Goal: Task Accomplishment & Management: Use online tool/utility

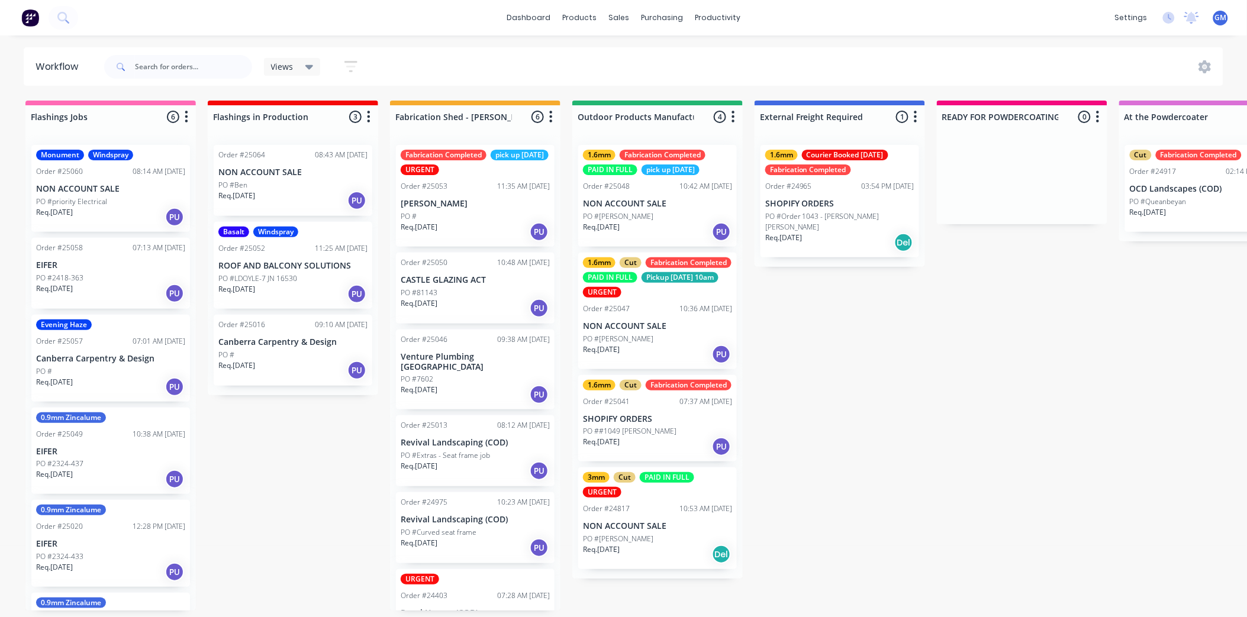
click at [478, 194] on div "Fabrication Completed pick up [DATE] URGENT Order #25053 11:35 AM [DATE] [PERSO…" at bounding box center [475, 196] width 159 height 102
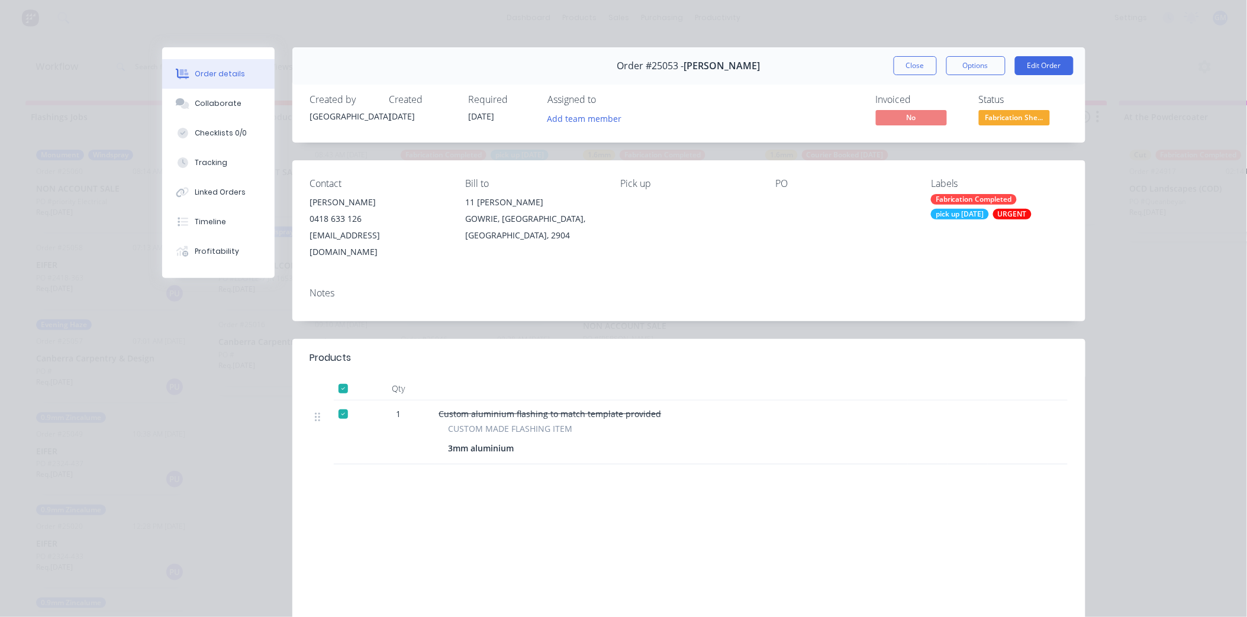
click at [1021, 114] on span "Fabrication She..." at bounding box center [1014, 117] width 71 height 15
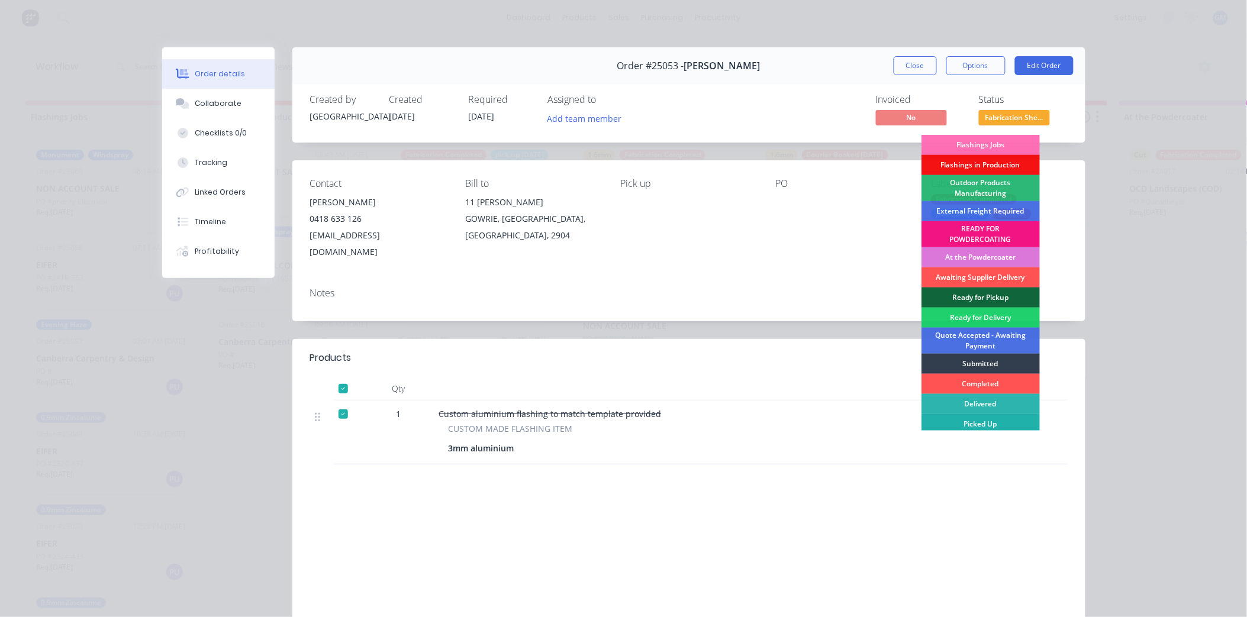
click at [988, 419] on div "Picked Up" at bounding box center [981, 424] width 118 height 20
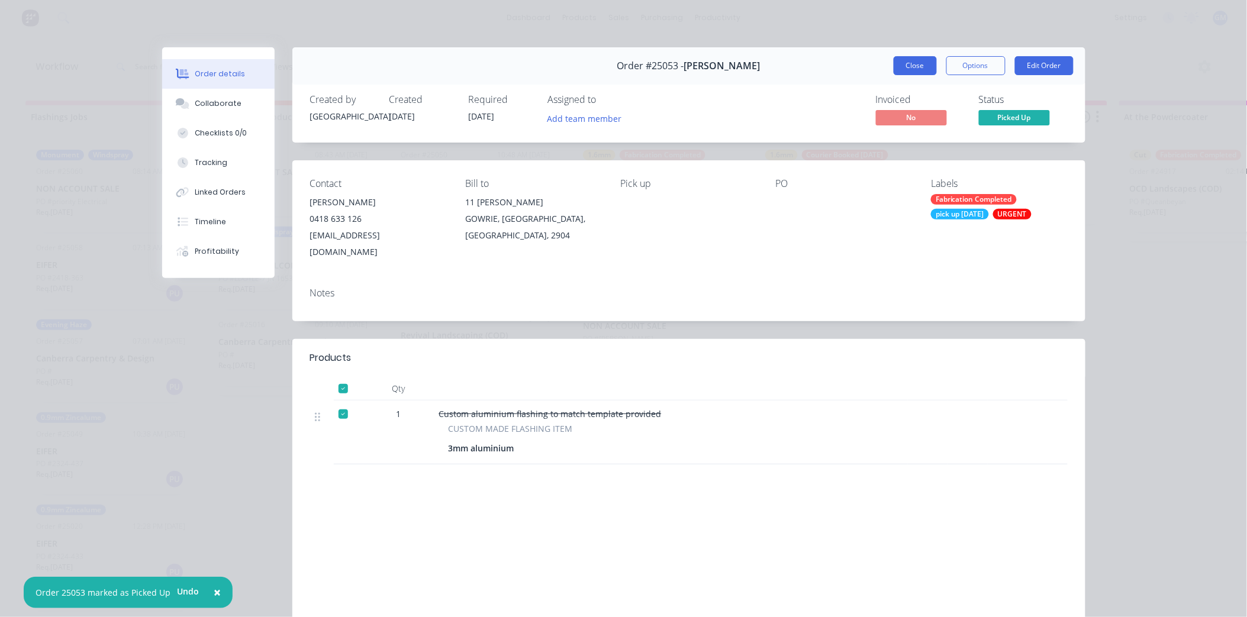
click at [915, 63] on button "Close" at bounding box center [915, 65] width 43 height 19
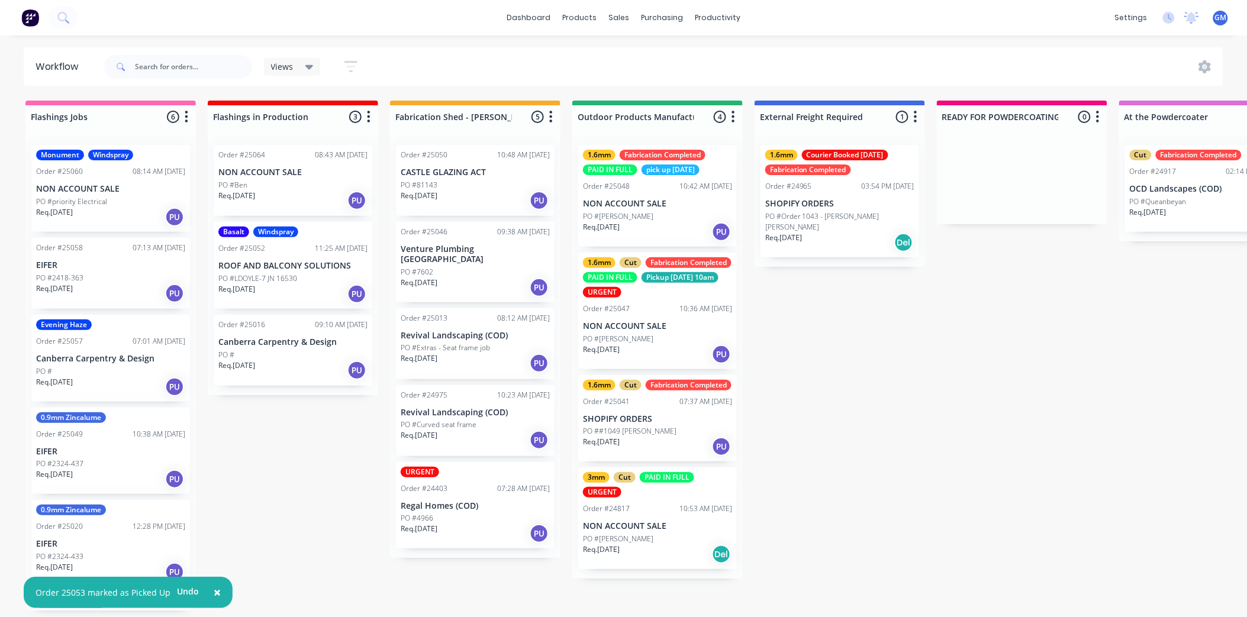
click at [452, 191] on div "Req. 25/09/25 PU" at bounding box center [475, 201] width 149 height 20
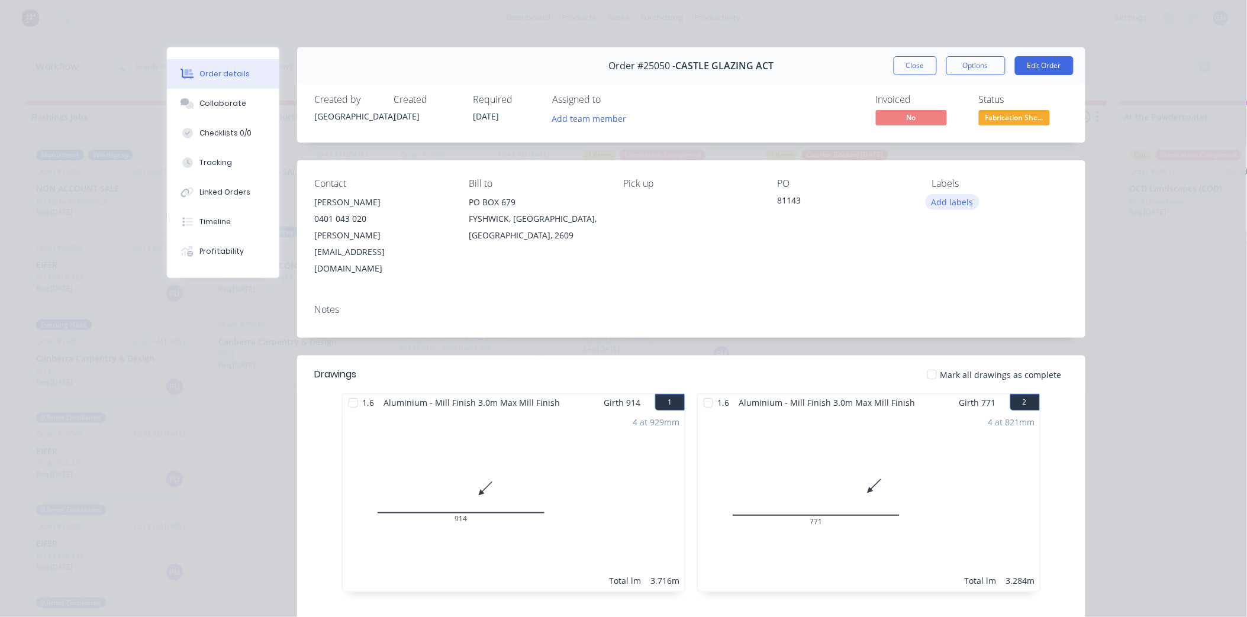
click at [951, 206] on button "Add labels" at bounding box center [953, 202] width 54 height 16
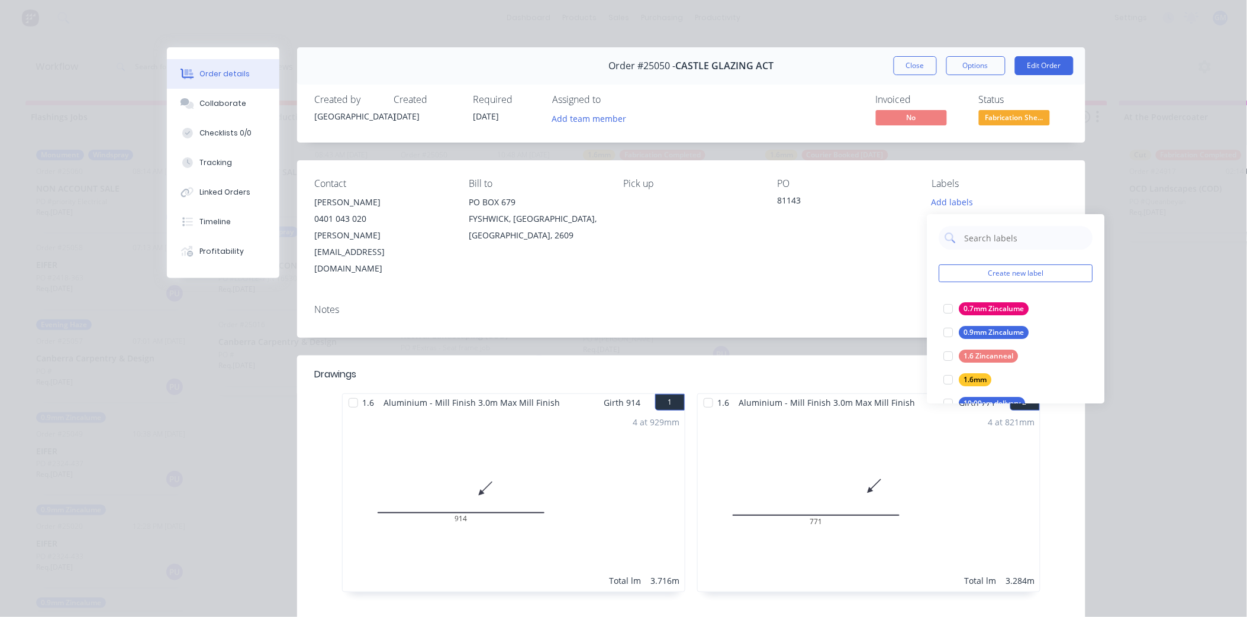
click at [863, 211] on div "PO 81143" at bounding box center [846, 227] width 136 height 99
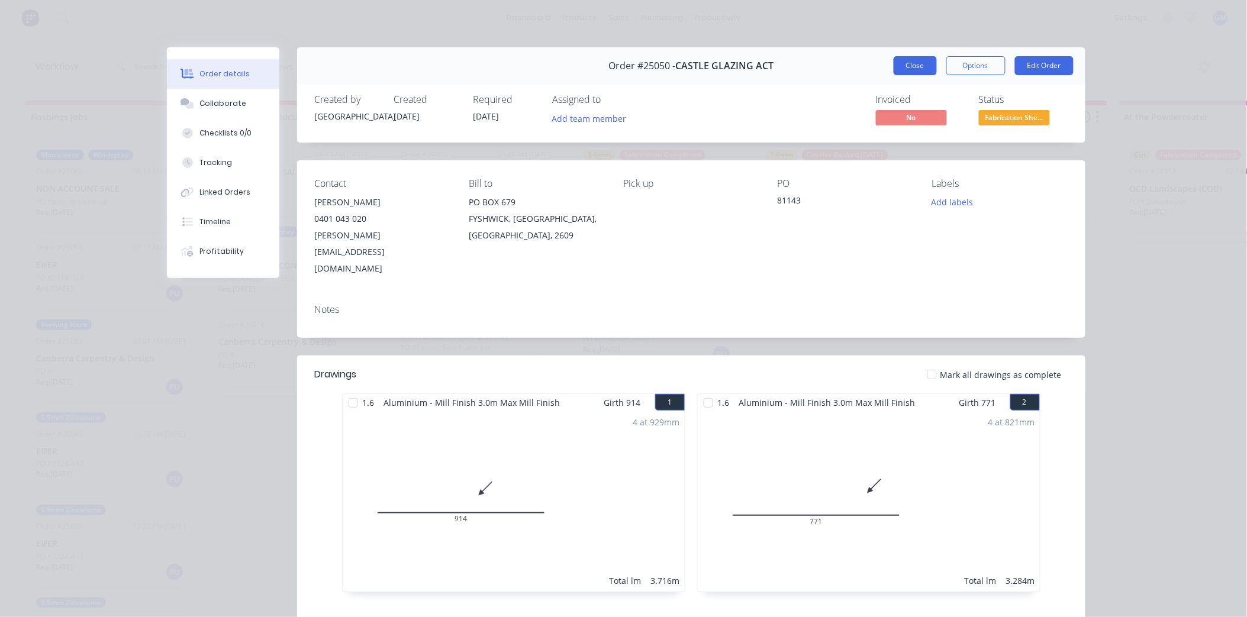
click at [916, 62] on button "Close" at bounding box center [915, 65] width 43 height 19
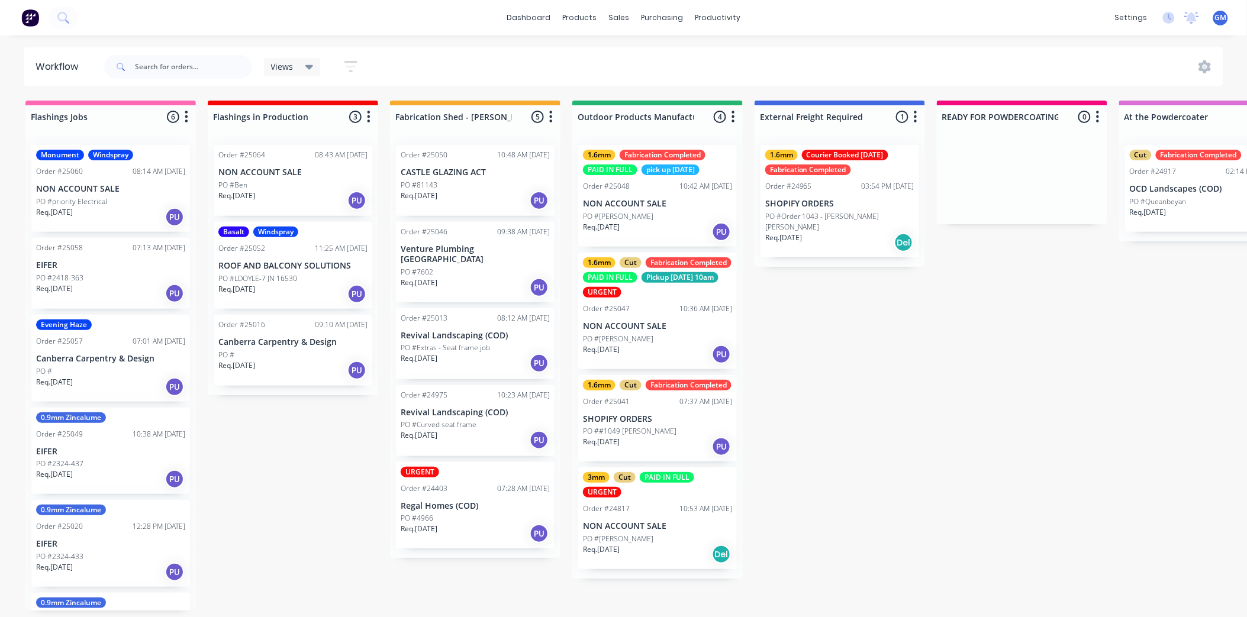
click at [660, 192] on div "1.6mm Fabrication Completed PAID IN FULL pick up Monday Order #25048 10:42 AM 2…" at bounding box center [657, 196] width 159 height 102
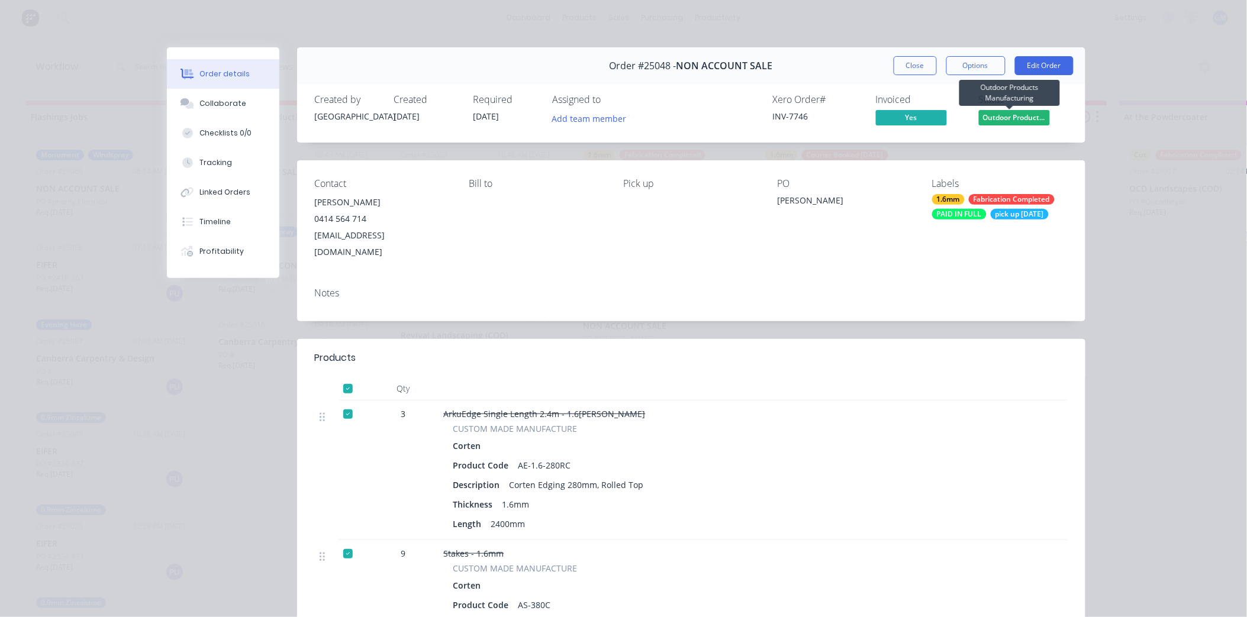
click at [1014, 104] on div "Status" at bounding box center [1023, 99] width 89 height 11
click at [1015, 116] on span "Outdoor Product..." at bounding box center [1014, 117] width 71 height 15
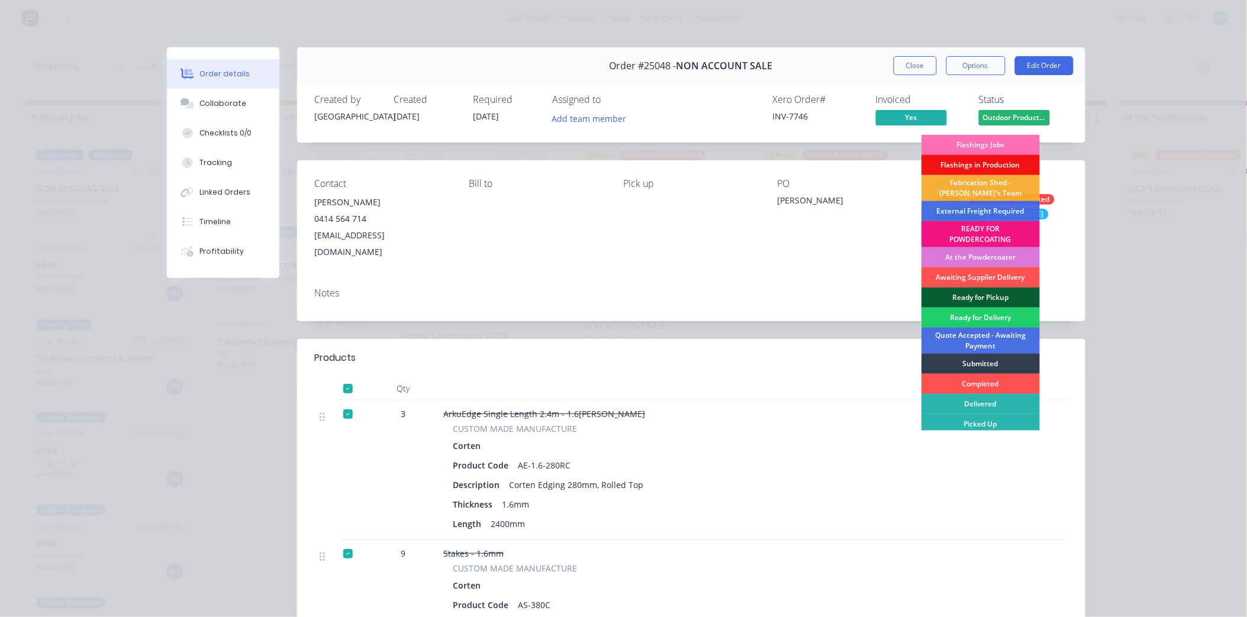
click at [983, 298] on div "Ready for Pickup" at bounding box center [981, 298] width 118 height 20
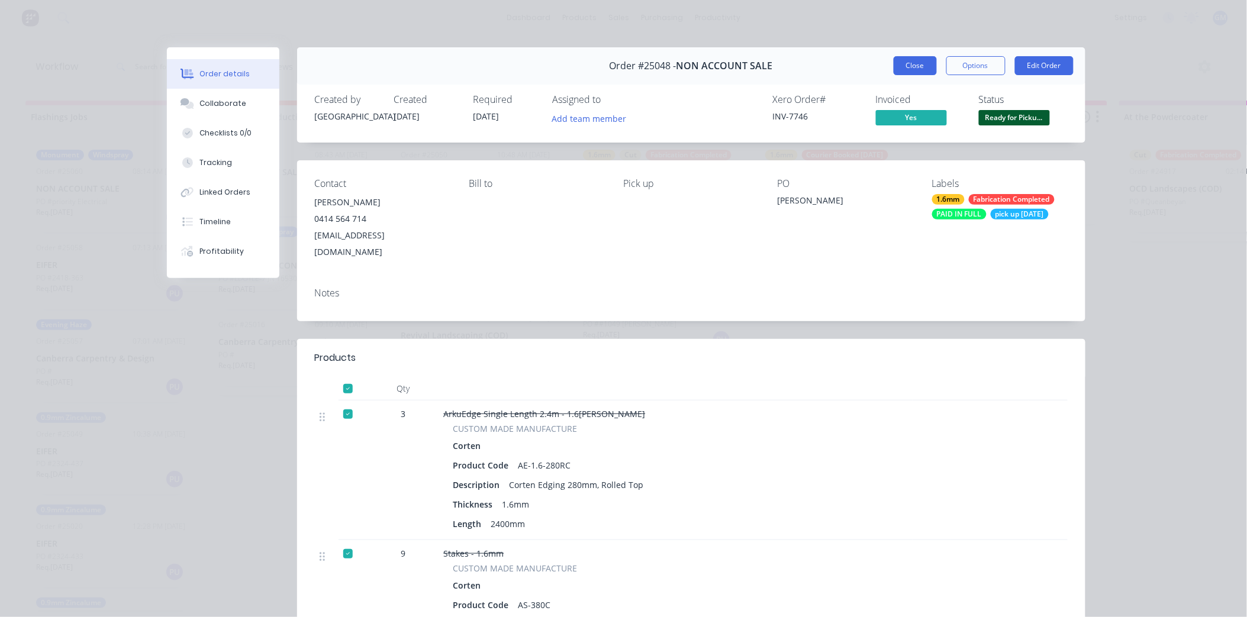
click at [912, 63] on button "Close" at bounding box center [915, 65] width 43 height 19
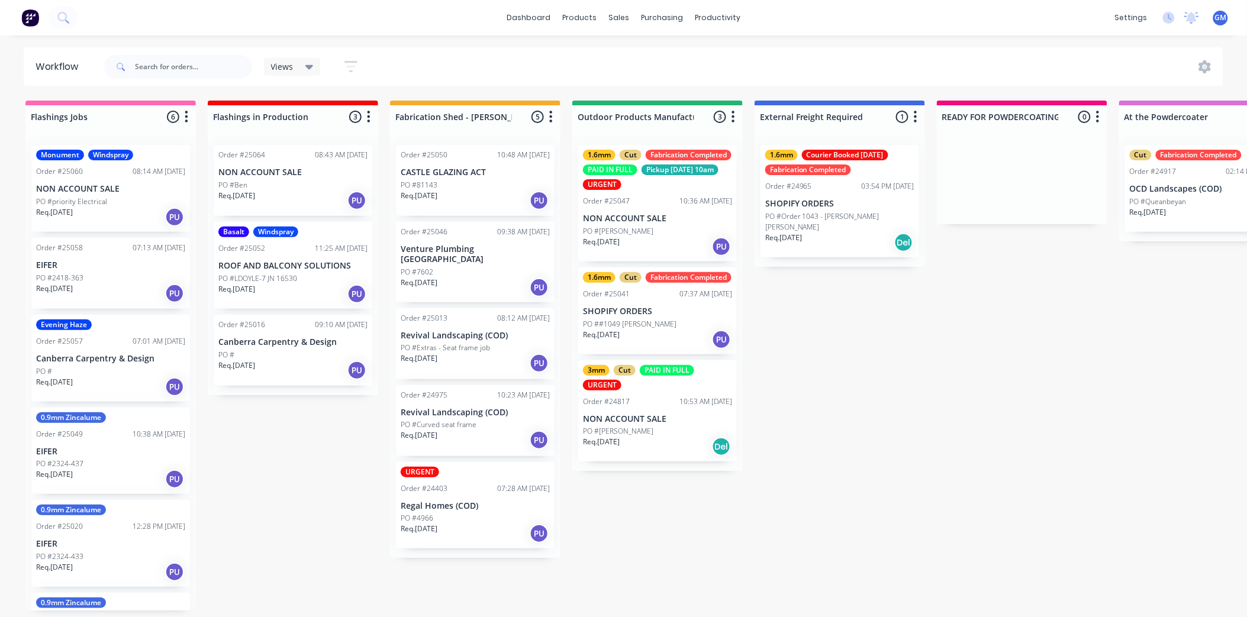
click at [675, 211] on div "1.6mm Cut Fabrication Completed PAID IN FULL Pickup Friday 10am URGENT Order #2…" at bounding box center [657, 203] width 159 height 117
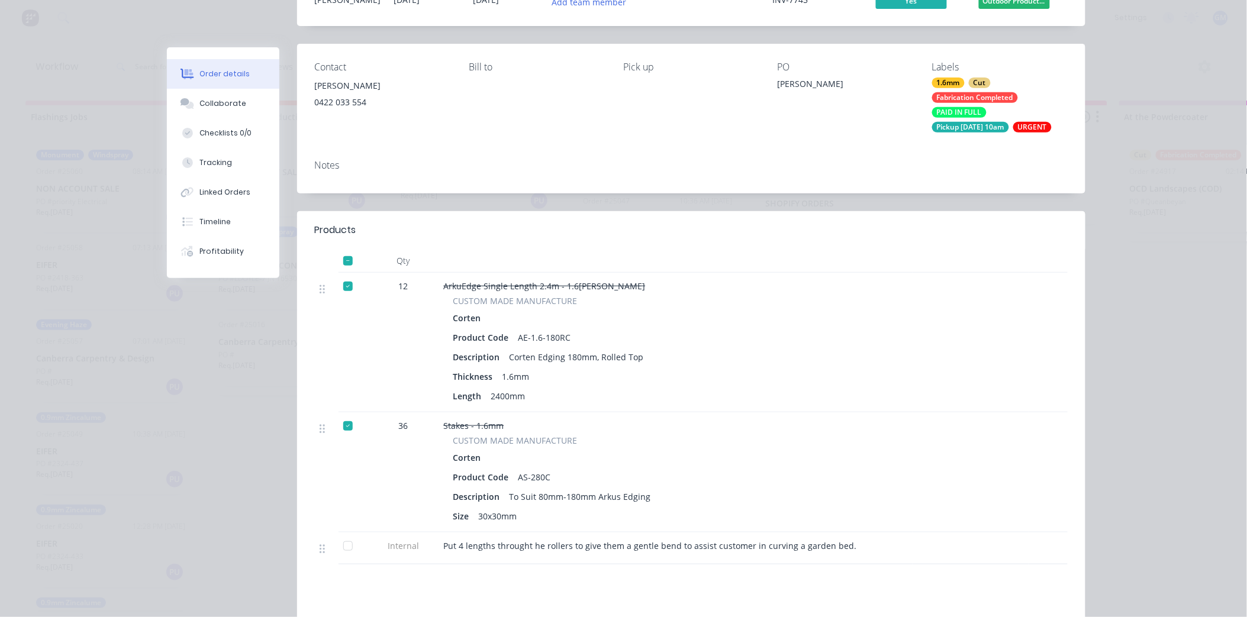
scroll to position [181, 0]
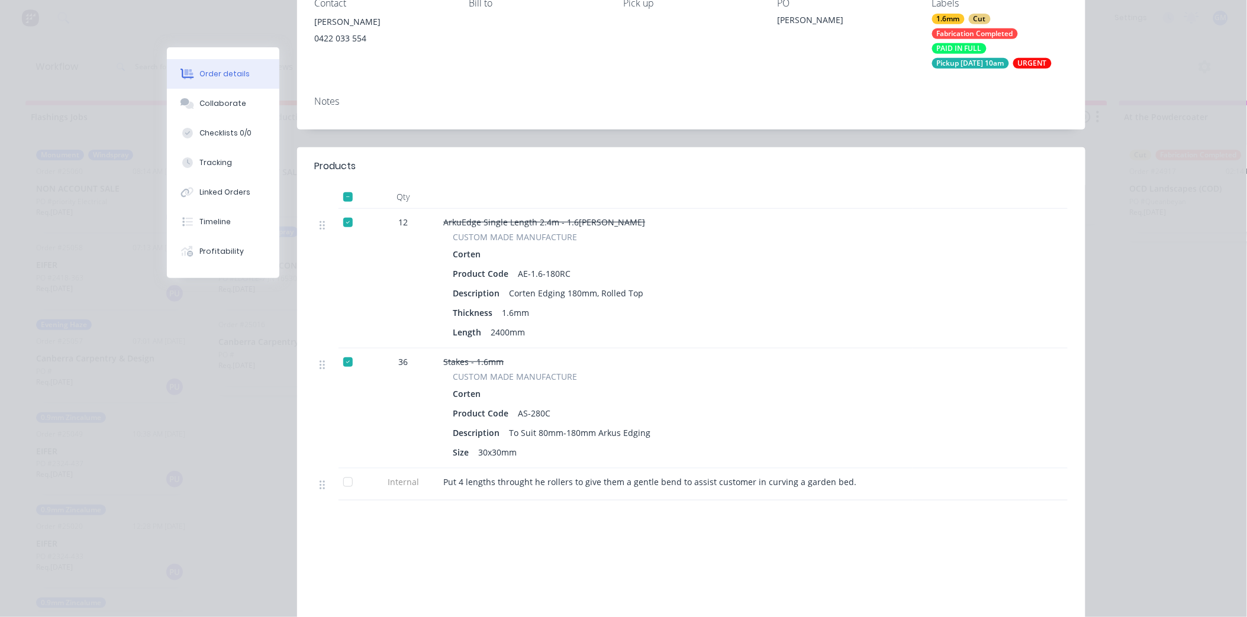
click at [337, 483] on div at bounding box center [348, 483] width 24 height 24
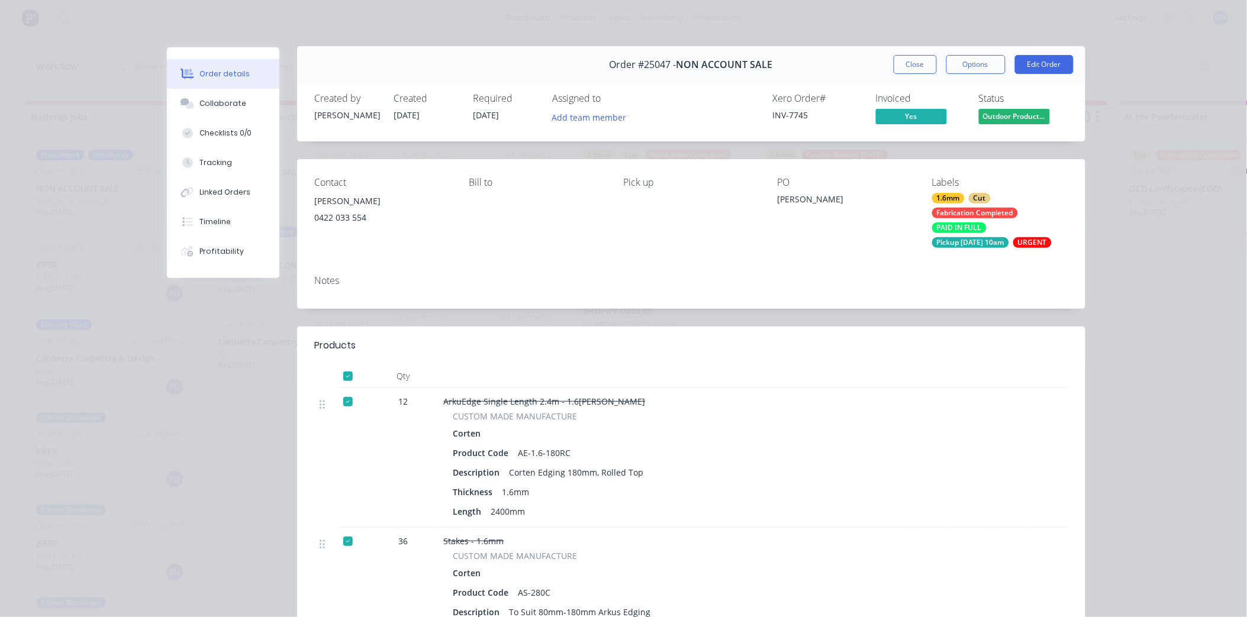
scroll to position [0, 0]
click at [1011, 120] on span "Outdoor Product..." at bounding box center [1014, 117] width 71 height 15
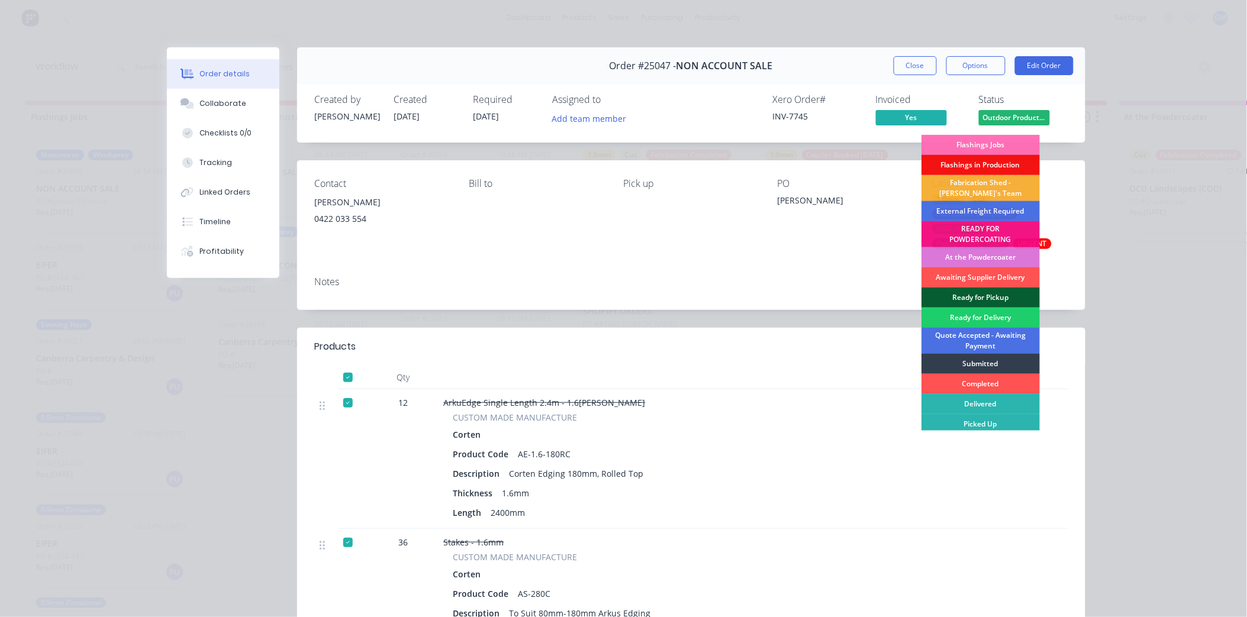
click at [985, 294] on div "Ready for Pickup" at bounding box center [981, 298] width 118 height 20
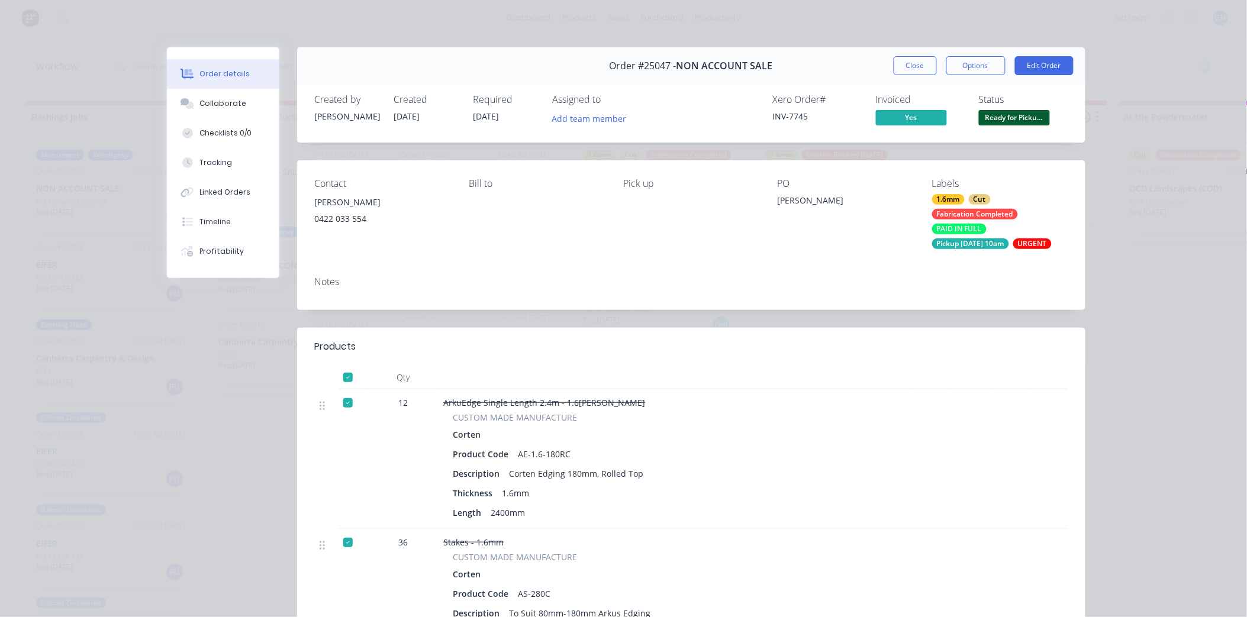
click at [912, 66] on button "Close" at bounding box center [915, 65] width 43 height 19
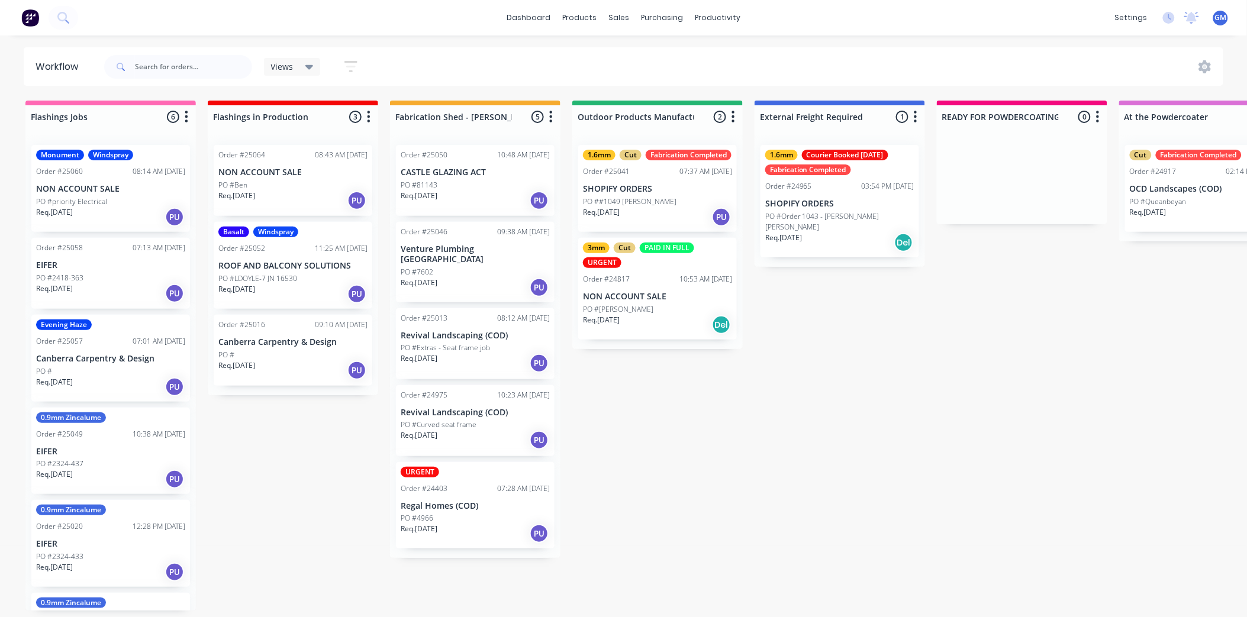
click at [656, 192] on div "1.6mm Cut Fabrication Completed Order #25041 07:37 AM 25/09/25 SHOPIFY ORDERS P…" at bounding box center [657, 188] width 159 height 87
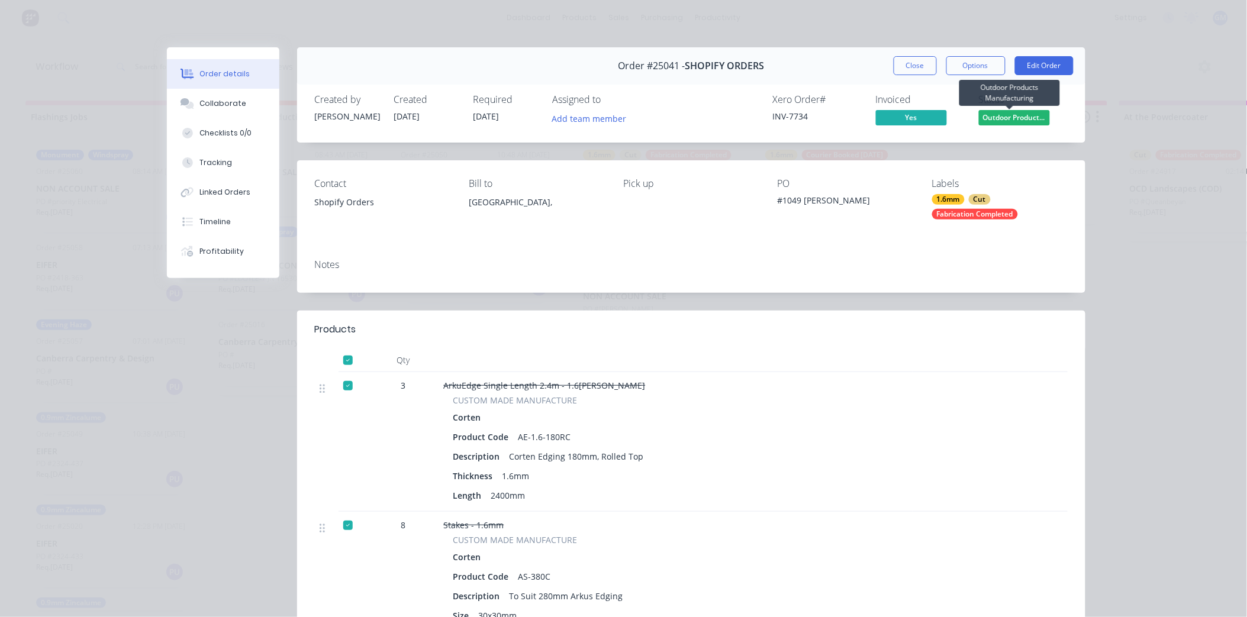
click at [1022, 117] on span "Outdoor Product..." at bounding box center [1014, 117] width 71 height 15
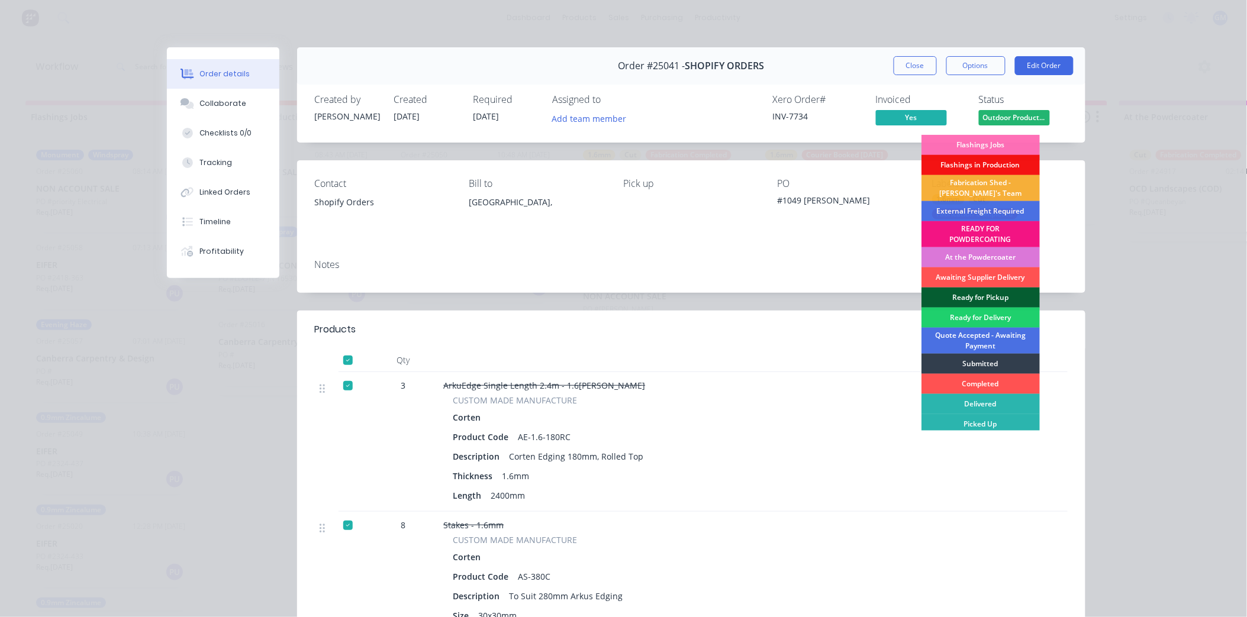
click at [961, 294] on div "Ready for Pickup" at bounding box center [981, 298] width 118 height 20
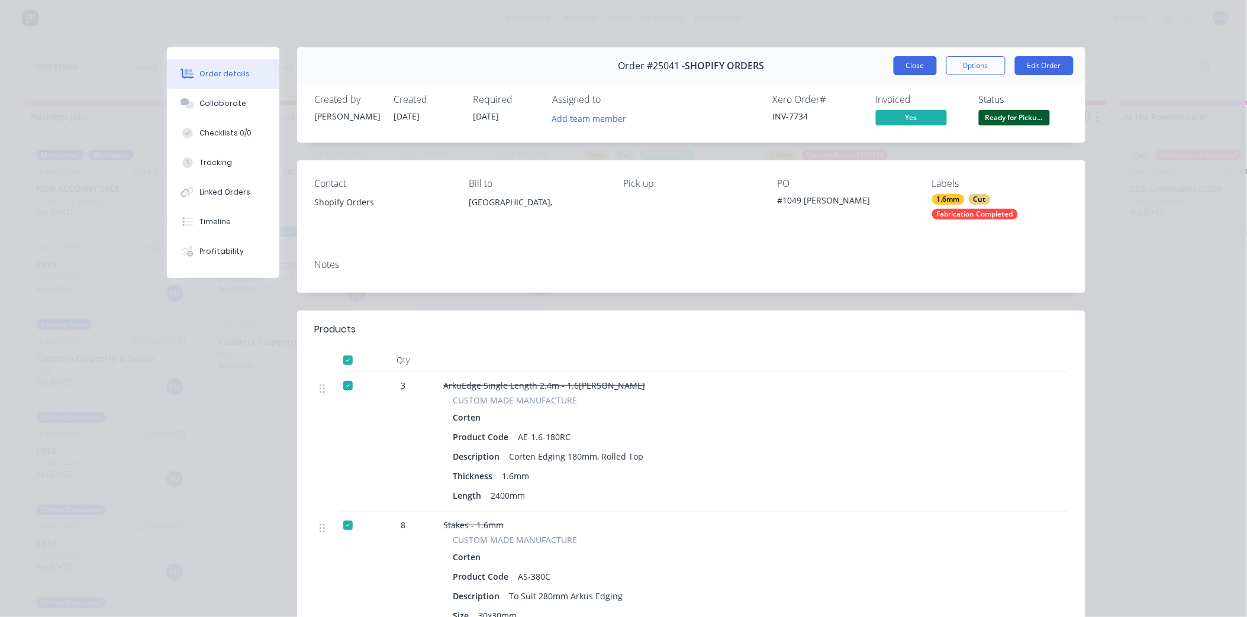
click at [916, 61] on button "Close" at bounding box center [915, 65] width 43 height 19
